Goal: Check status: Check status

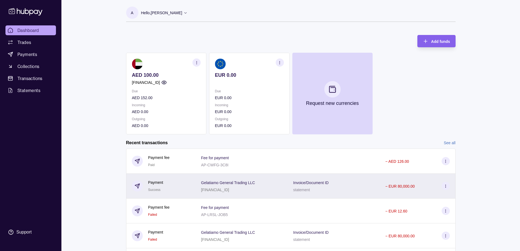
click at [295, 191] on p "statement" at bounding box center [301, 190] width 17 height 4
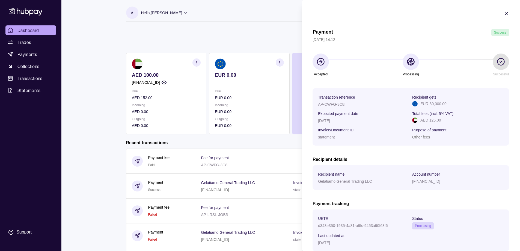
click at [113, 124] on html "Dashboard Trades Payments Collections Transactions Statements Support A Hello, …" at bounding box center [260, 145] width 520 height 290
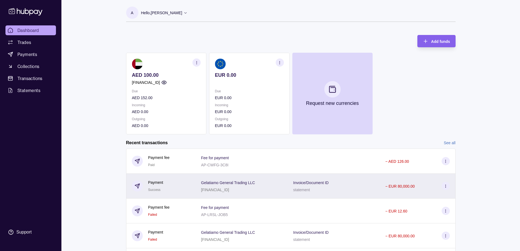
click at [295, 180] on span "Invoice/Document ID" at bounding box center [310, 182] width 35 height 7
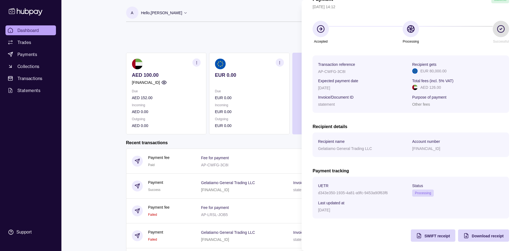
scroll to position [34, 0]
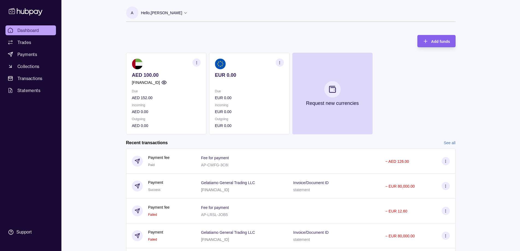
click at [263, 160] on html "Dashboard Trades Payments Collections Transactions Statements Support A Hello, …" at bounding box center [260, 145] width 520 height 290
click at [263, 160] on div "Fee for payment AP-CWFG-3C8I" at bounding box center [241, 161] width 81 height 14
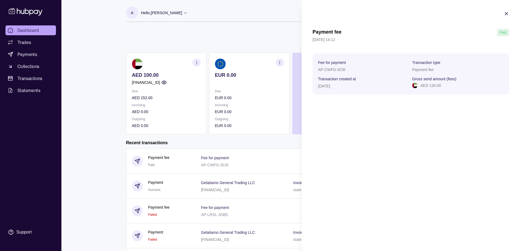
click at [505, 13] on icon "button" at bounding box center [506, 13] width 5 height 5
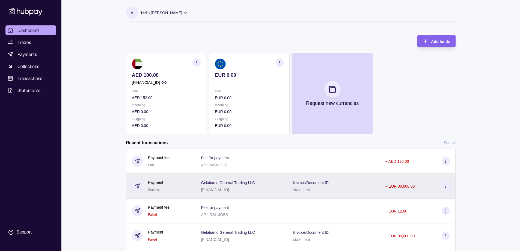
click at [357, 189] on div "Invoice/Document ID statement" at bounding box center [333, 186] width 81 height 14
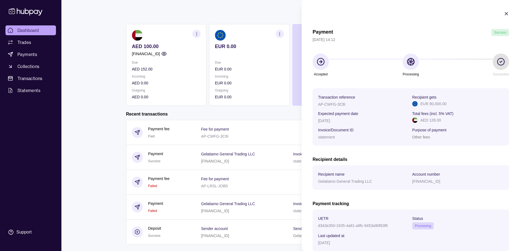
scroll to position [40, 0]
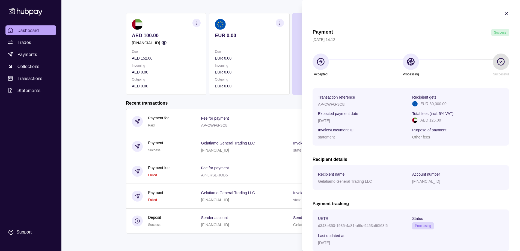
click at [240, 217] on html "Dashboard Trades Payments Collections Transactions Statements Support A Hello, …" at bounding box center [260, 105] width 520 height 290
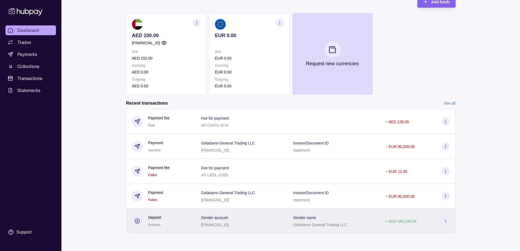
click at [229, 217] on section "Sender account" at bounding box center [215, 217] width 28 height 7
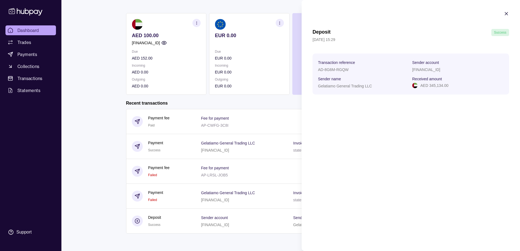
click at [266, 153] on html "Dashboard Trades Payments Collections Transactions Statements Support A Hello, …" at bounding box center [260, 105] width 520 height 290
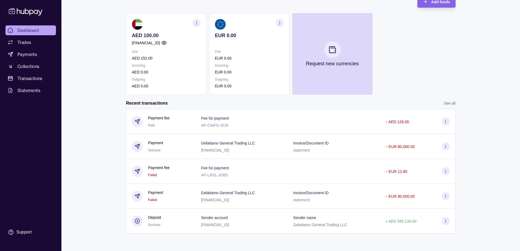
click at [266, 153] on div "Gelatiamo General Trading LLC [FINANCIAL_ID]" at bounding box center [242, 146] width 92 height 25
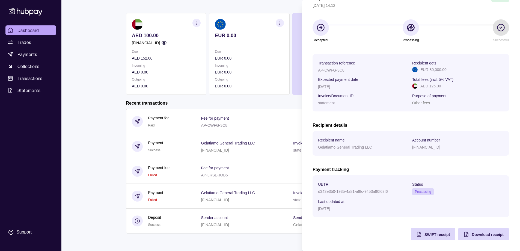
scroll to position [34, 0]
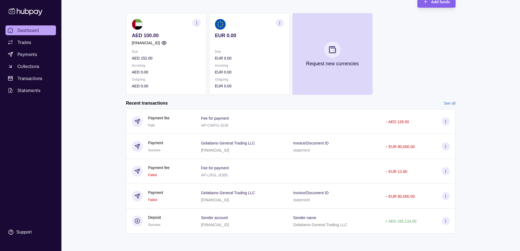
click at [103, 133] on html "Dashboard Trades Payments Collections Transactions Statements Support A Hello, …" at bounding box center [260, 105] width 520 height 290
